Goal: Task Accomplishment & Management: Complete application form

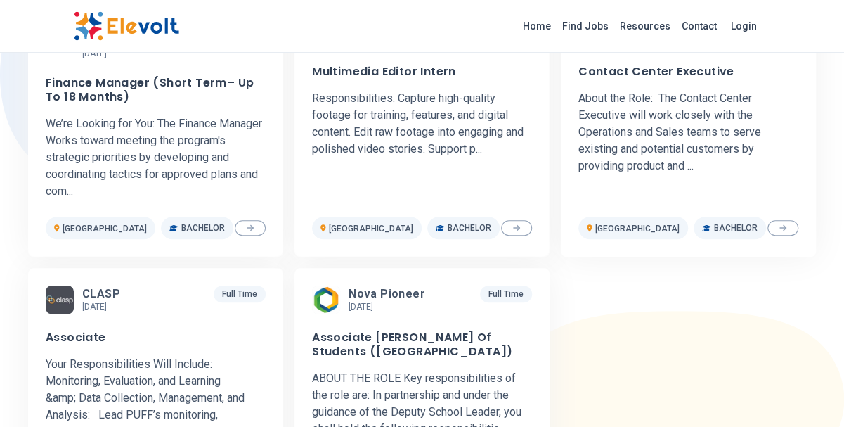
scroll to position [530, 0]
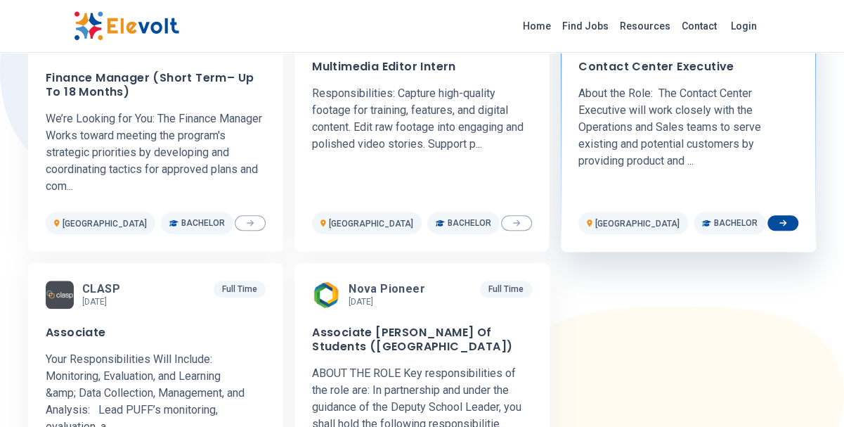
click at [663, 67] on h3 "Contact Center Executive" at bounding box center [656, 67] width 156 height 14
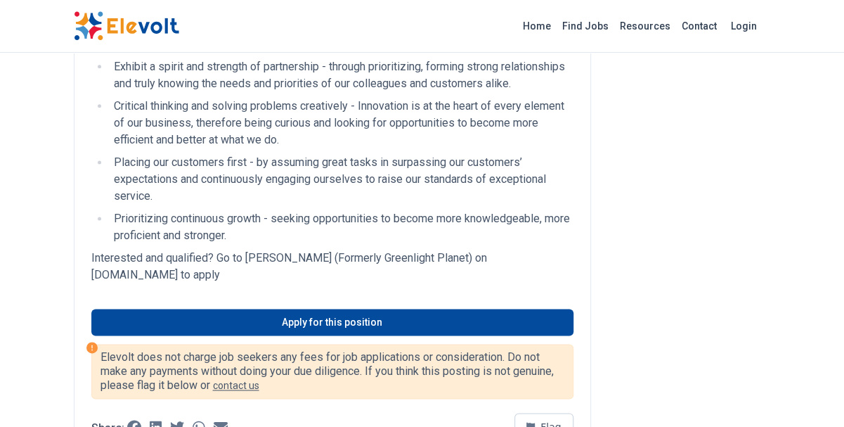
scroll to position [869, 0]
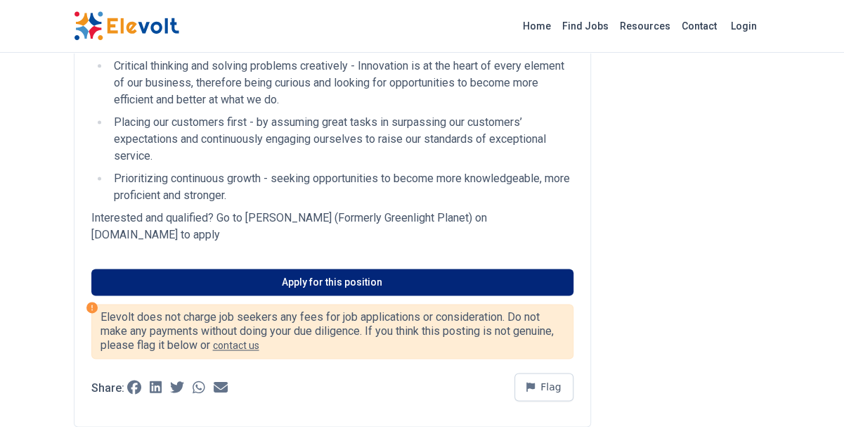
click at [464, 295] on link "Apply for this position" at bounding box center [332, 281] width 482 height 27
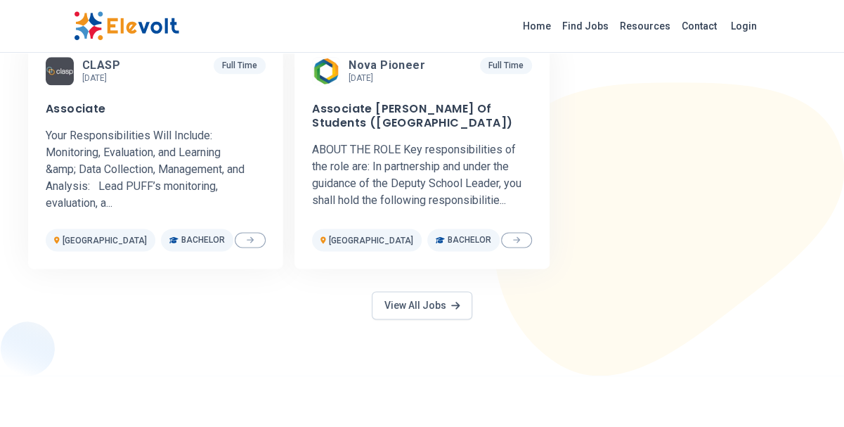
scroll to position [815, 0]
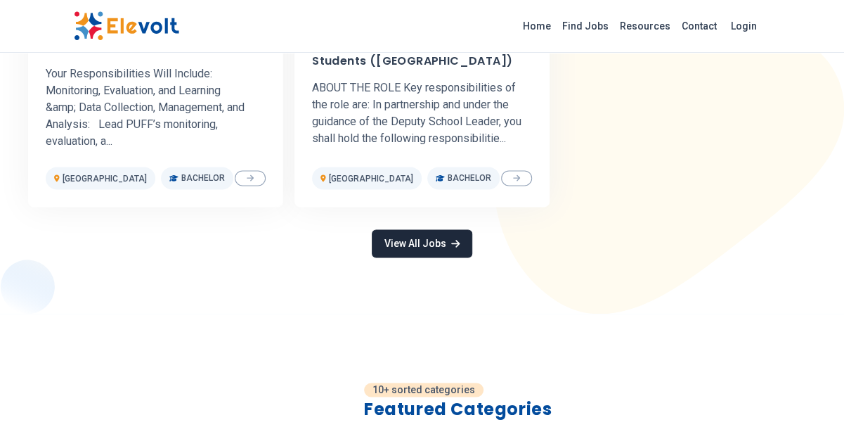
click at [384, 237] on link "View All Jobs" at bounding box center [422, 243] width 100 height 28
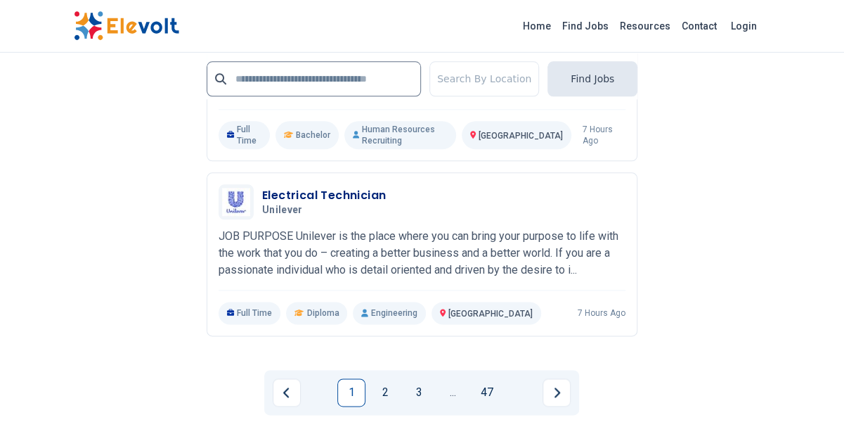
scroll to position [3234, 0]
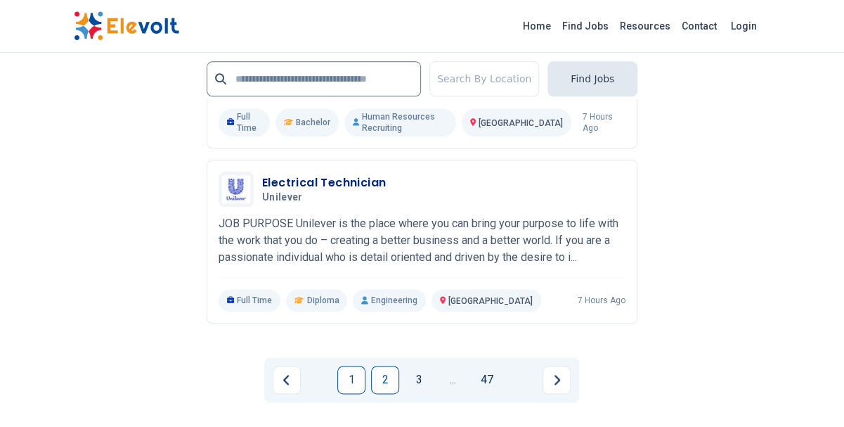
click at [384, 377] on link "2" at bounding box center [385, 379] width 28 height 28
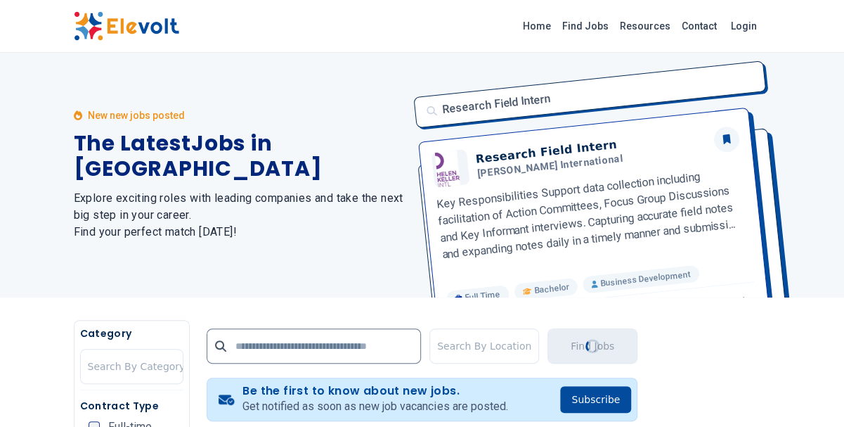
scroll to position [0, 0]
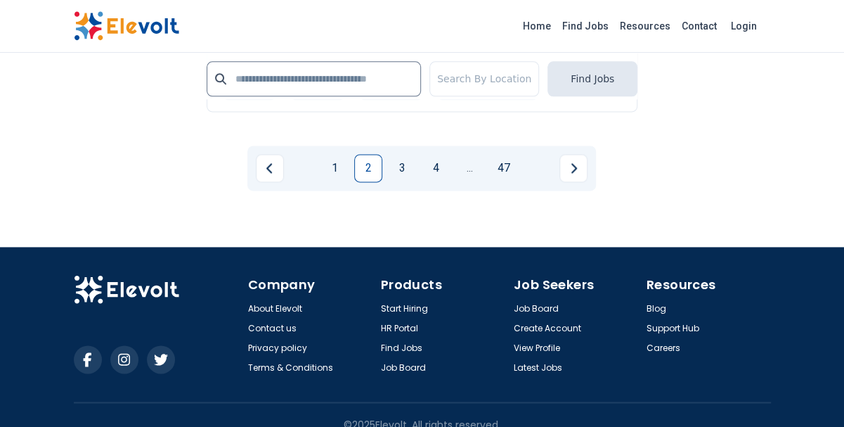
scroll to position [3378, 0]
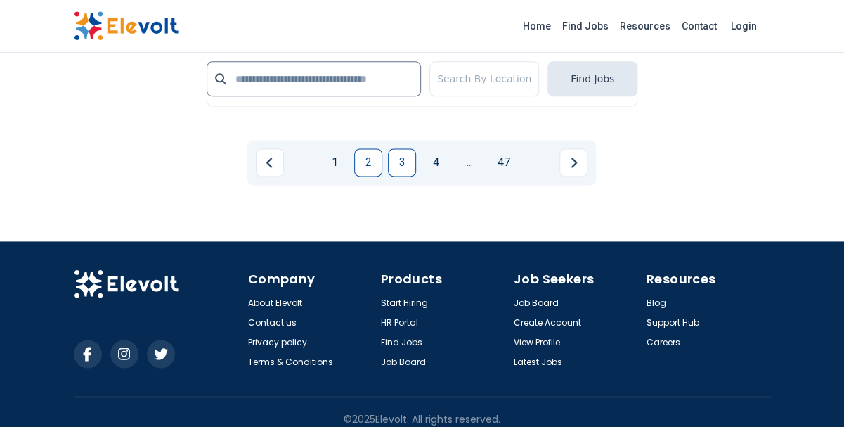
click at [401, 151] on link "3" at bounding box center [402, 162] width 28 height 28
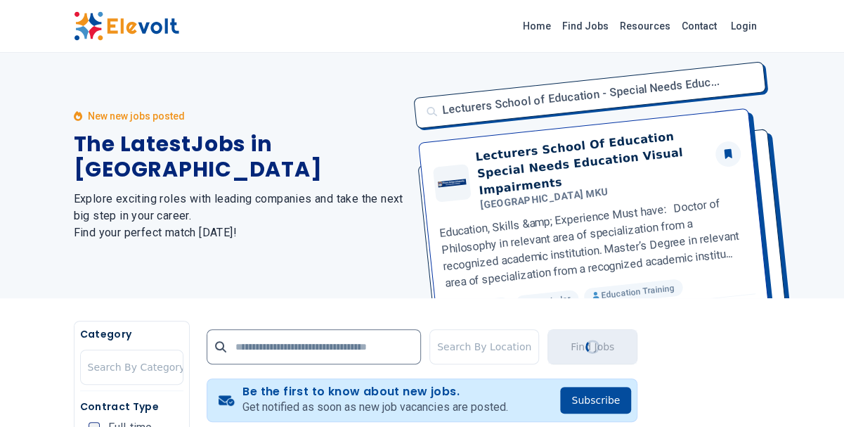
scroll to position [0, 0]
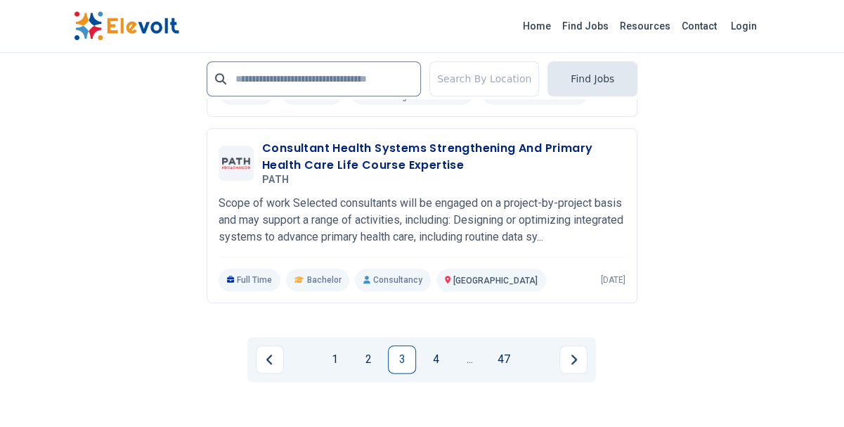
scroll to position [3179, 0]
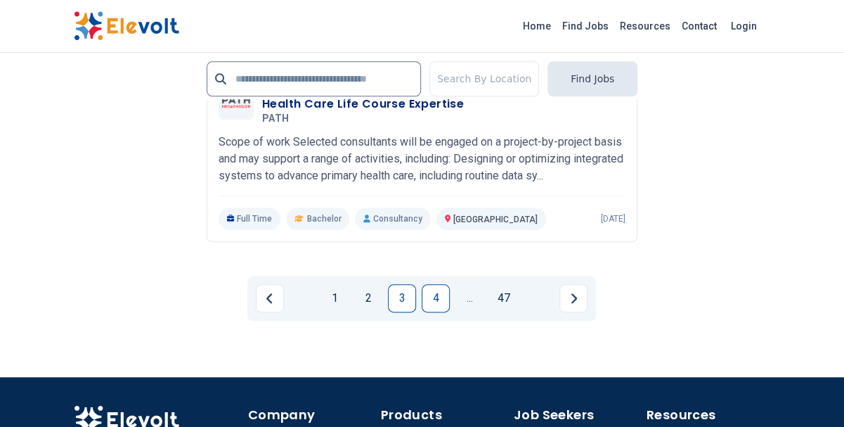
click at [439, 284] on link "4" at bounding box center [436, 298] width 28 height 28
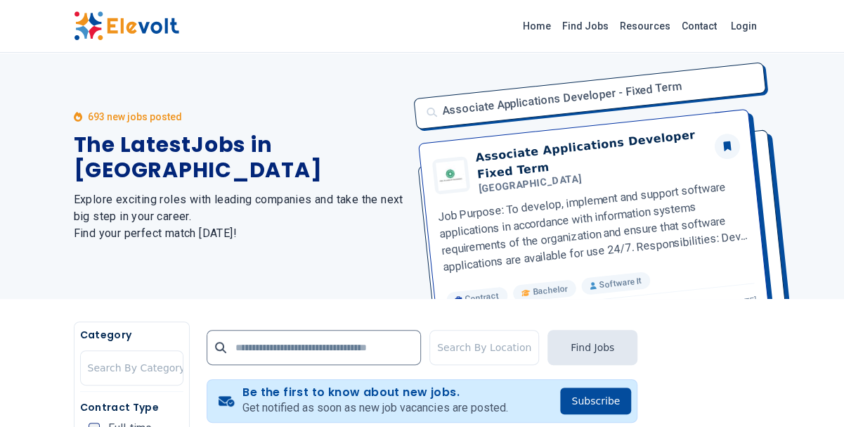
scroll to position [41, 0]
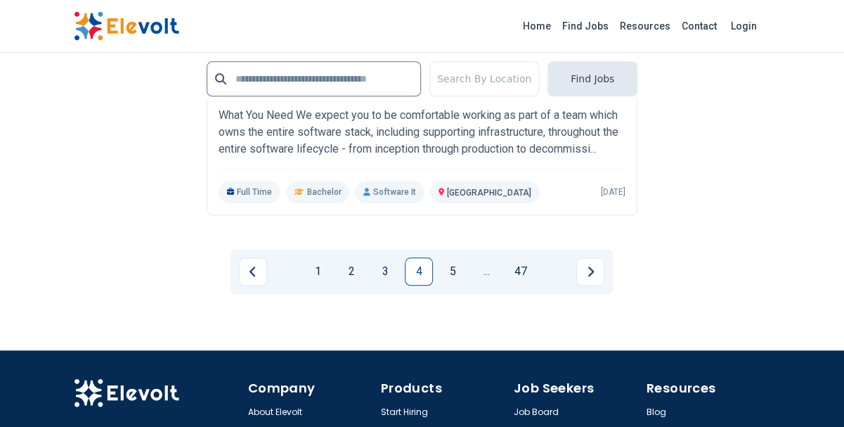
scroll to position [3138, 0]
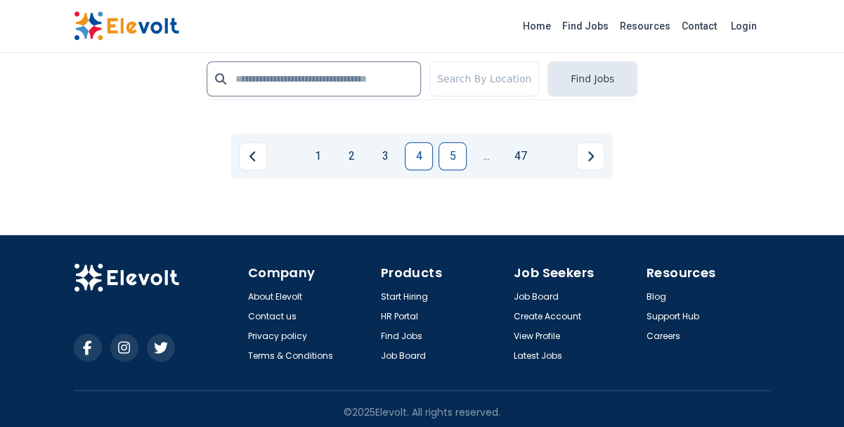
click at [459, 170] on link "5" at bounding box center [452, 156] width 28 height 28
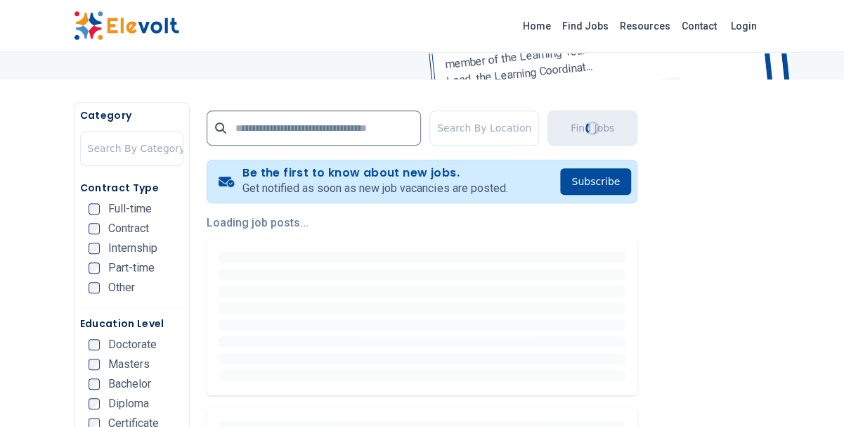
scroll to position [325, 0]
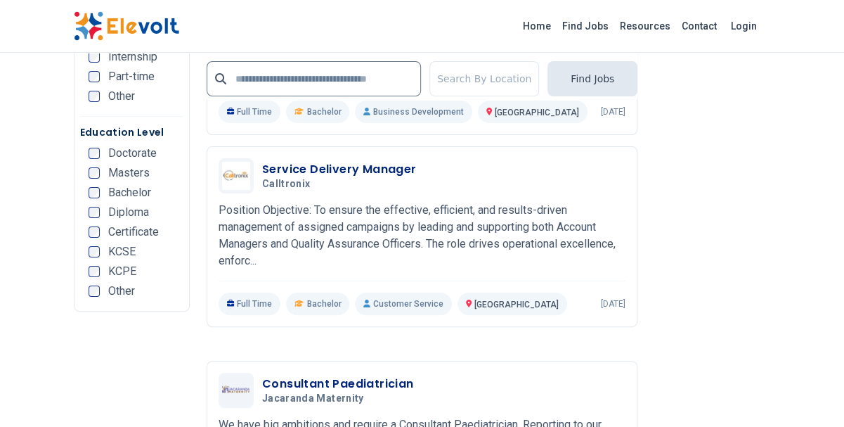
scroll to position [2568, 0]
